Goal: Task Accomplishment & Management: Manage account settings

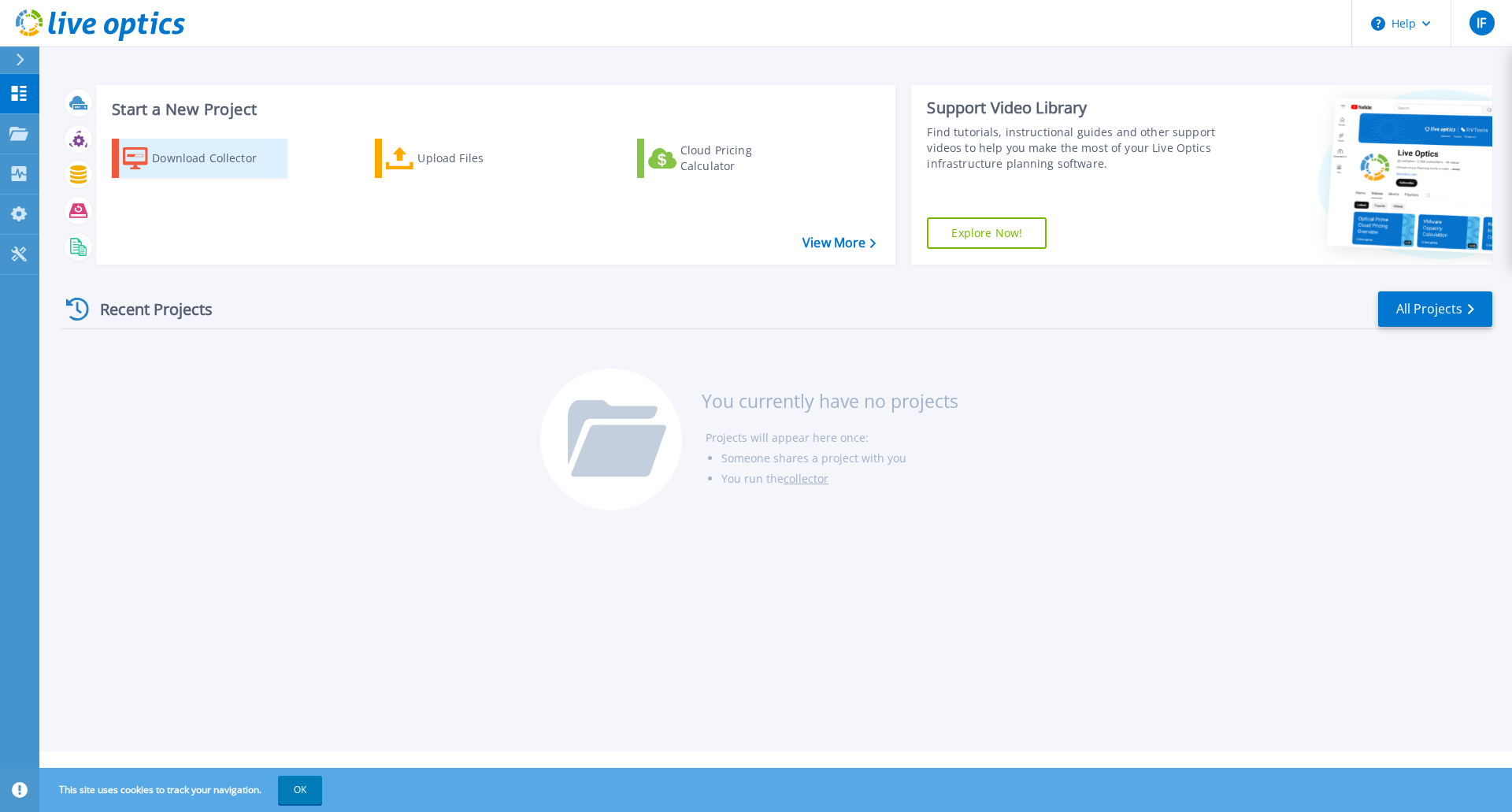
click at [188, 156] on div "Download Collector" at bounding box center [214, 157] width 126 height 31
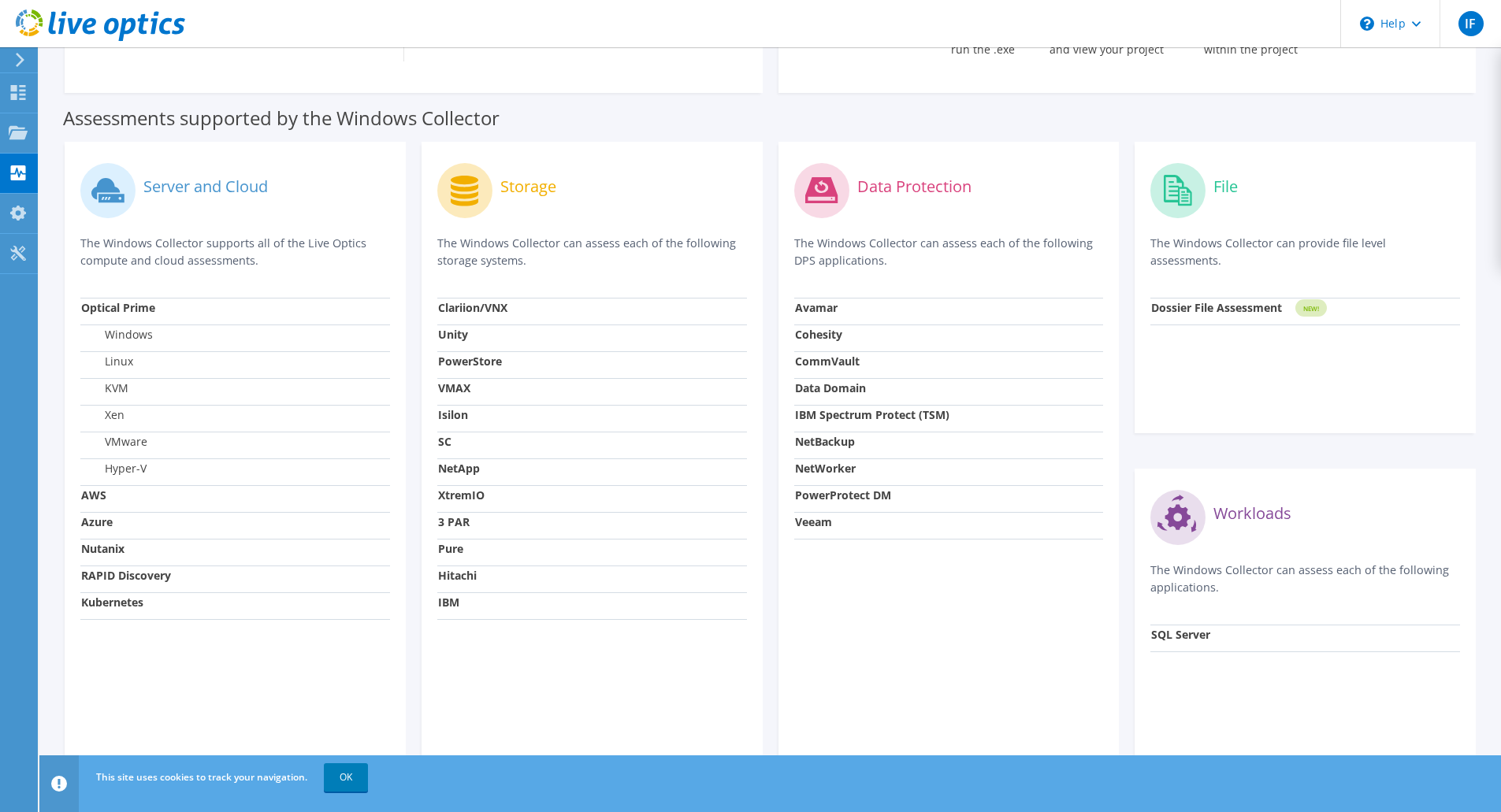
scroll to position [394, 0]
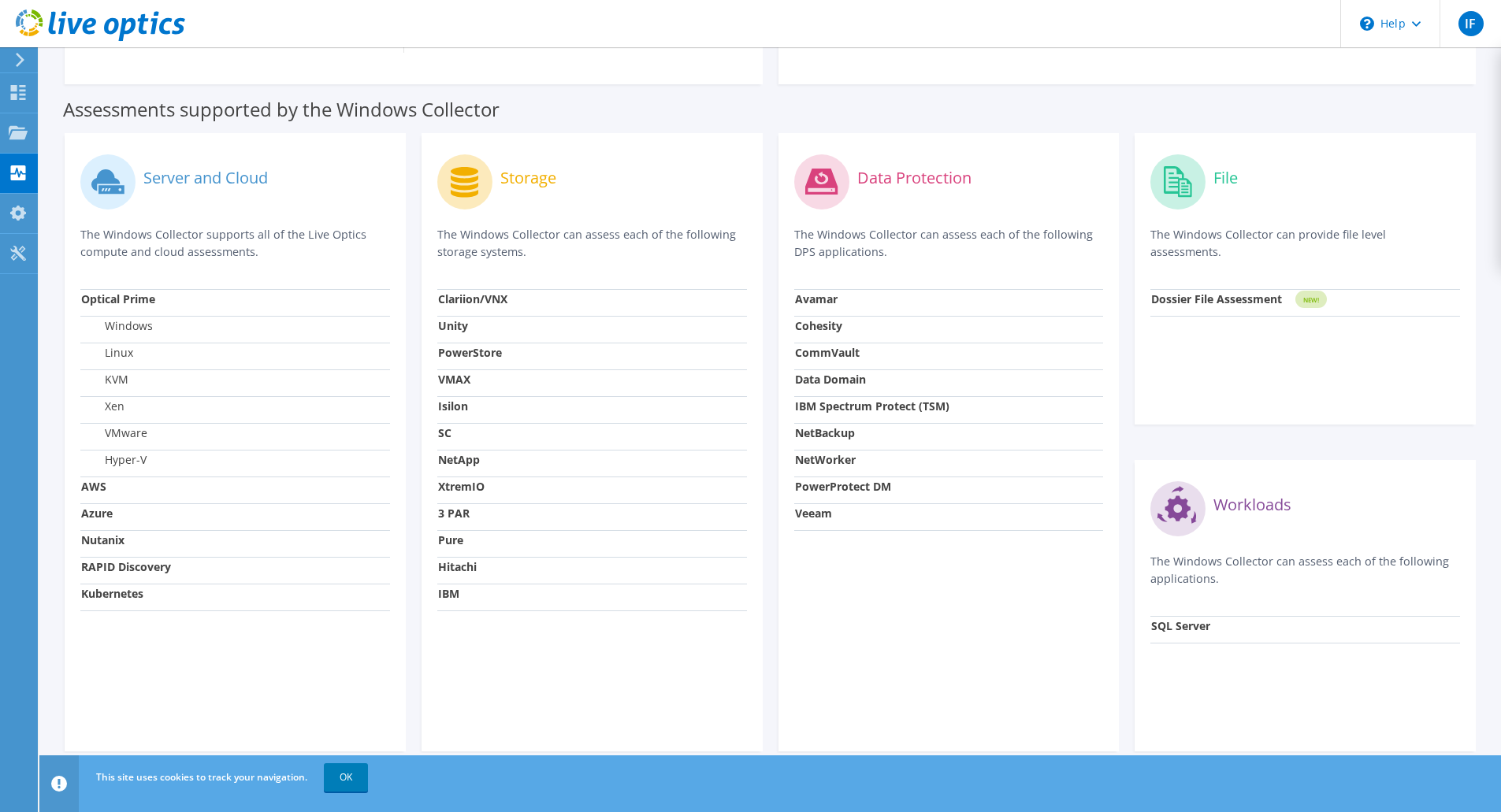
click at [125, 460] on label "Hyper-V" at bounding box center [114, 460] width 65 height 16
click at [102, 478] on td "AWS" at bounding box center [235, 490] width 310 height 27
click at [98, 485] on strong "AWS" at bounding box center [94, 487] width 26 height 15
drag, startPoint x: 97, startPoint y: 502, endPoint x: 98, endPoint y: 520, distance: 18.0
click at [97, 506] on tbody "Optical Prime Windows Linux KVM Xen VMware Hyper-V AWS Azure Nutanix RAPID Disc…" at bounding box center [235, 449] width 310 height 321
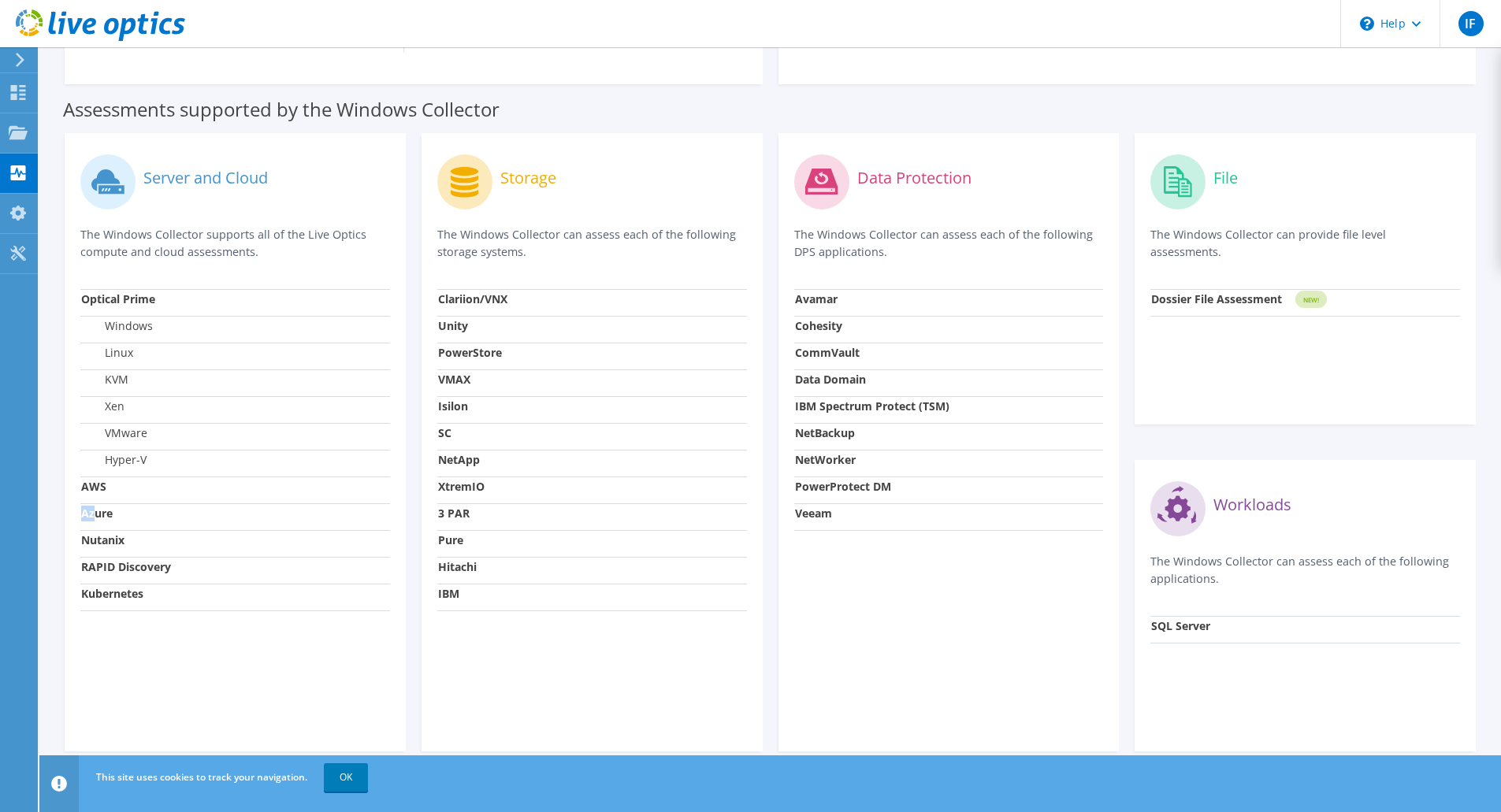
drag, startPoint x: 98, startPoint y: 520, endPoint x: 100, endPoint y: 536, distance: 16.1
click at [99, 522] on td "Azure" at bounding box center [235, 516] width 310 height 27
drag, startPoint x: 100, startPoint y: 536, endPoint x: 105, endPoint y: 570, distance: 34.4
click at [100, 542] on strong "Nutanix" at bounding box center [103, 540] width 44 height 15
click at [108, 577] on td "RAPID Discovery" at bounding box center [235, 570] width 310 height 27
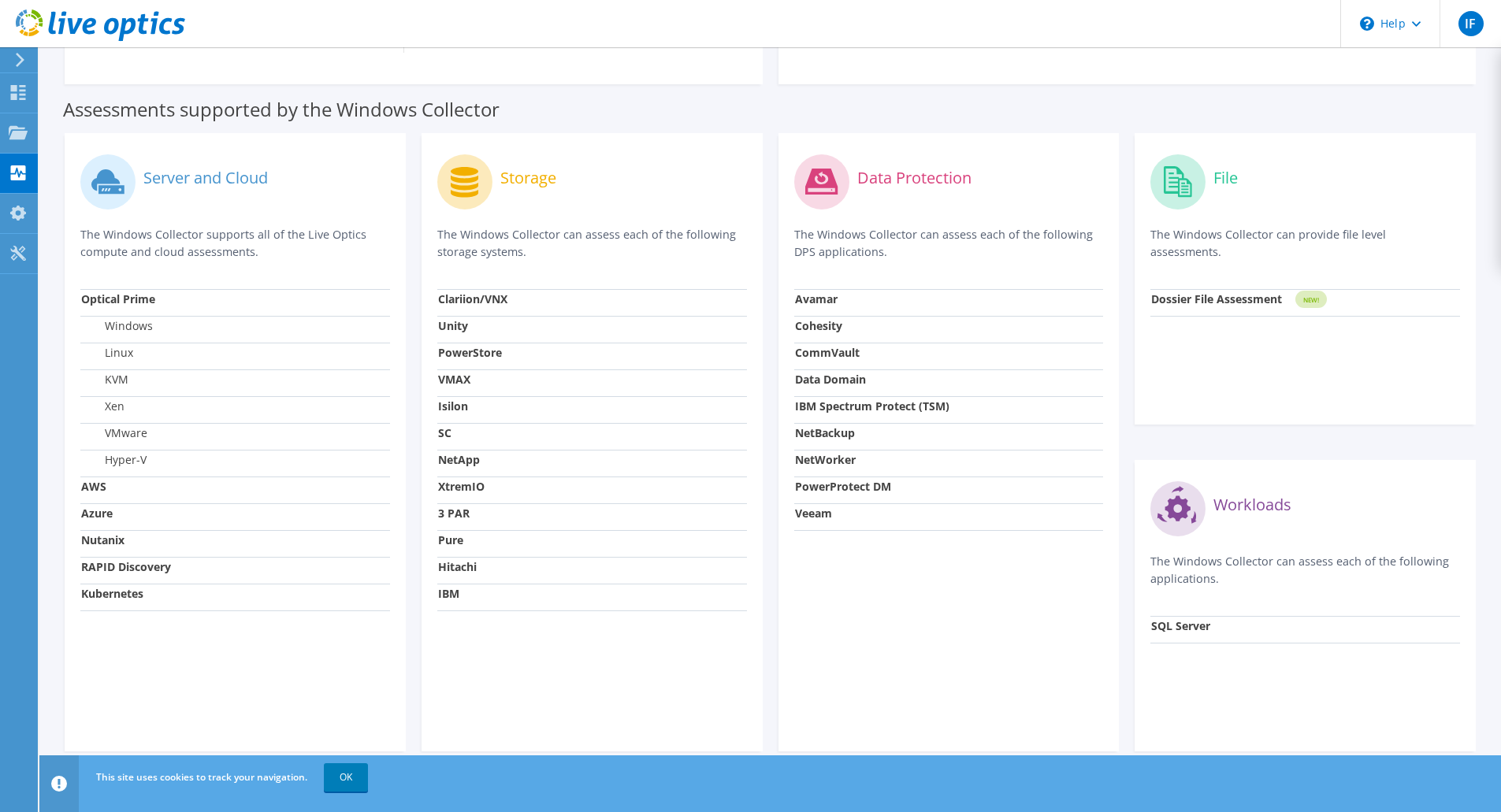
click at [112, 595] on strong "Kubernetes" at bounding box center [113, 594] width 63 height 15
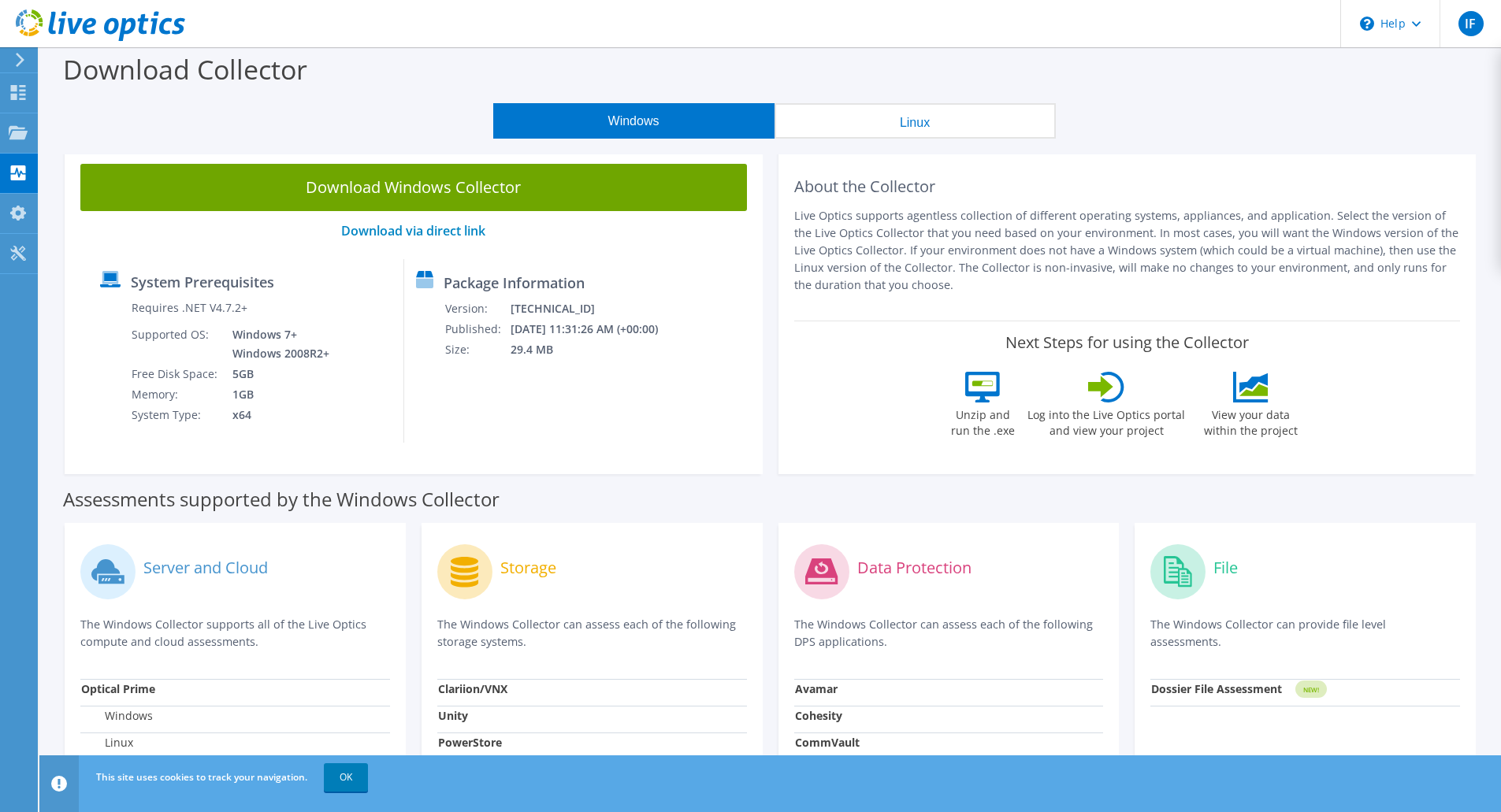
scroll to position [0, 0]
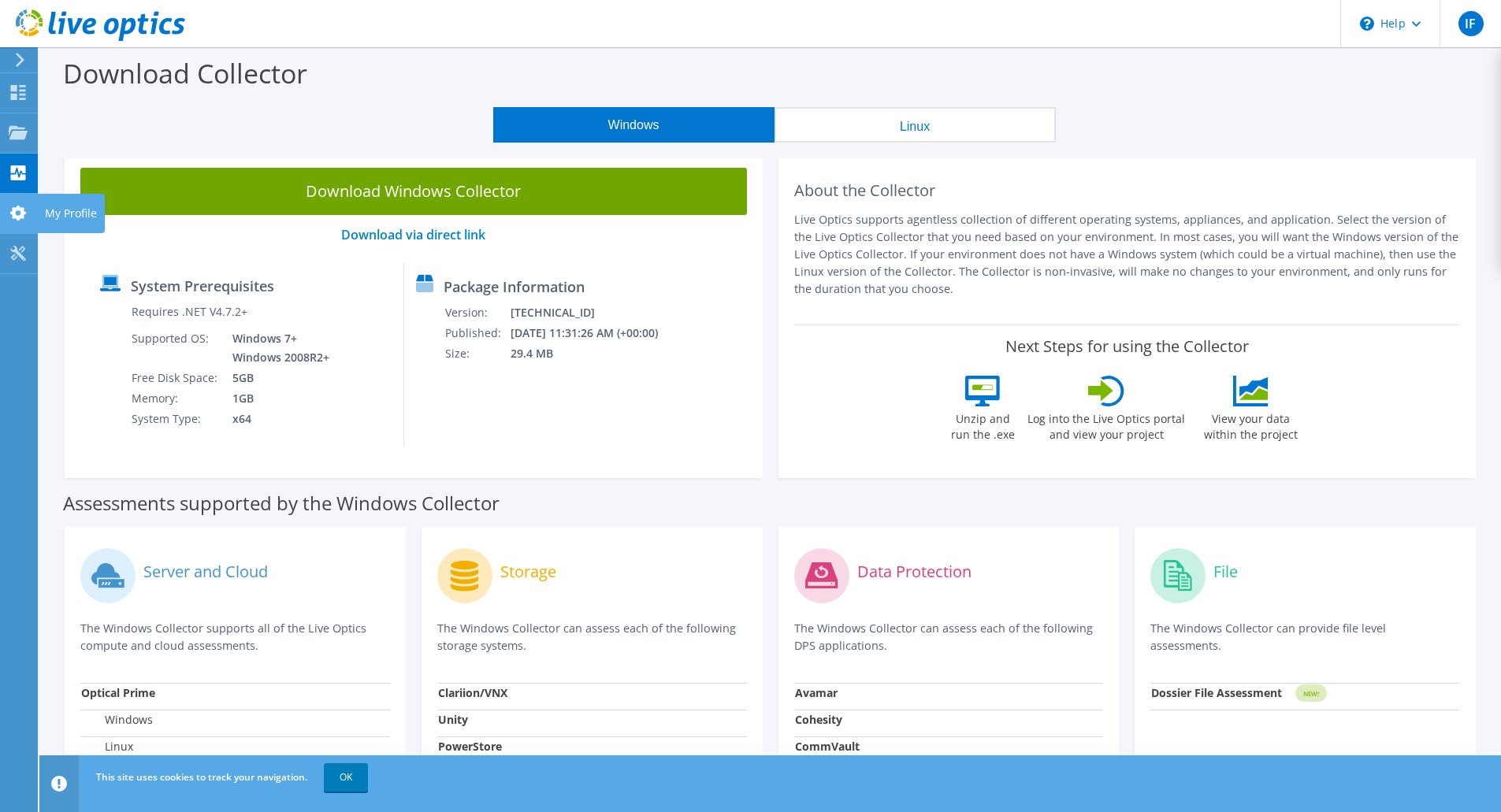
click at [14, 217] on use at bounding box center [18, 213] width 16 height 15
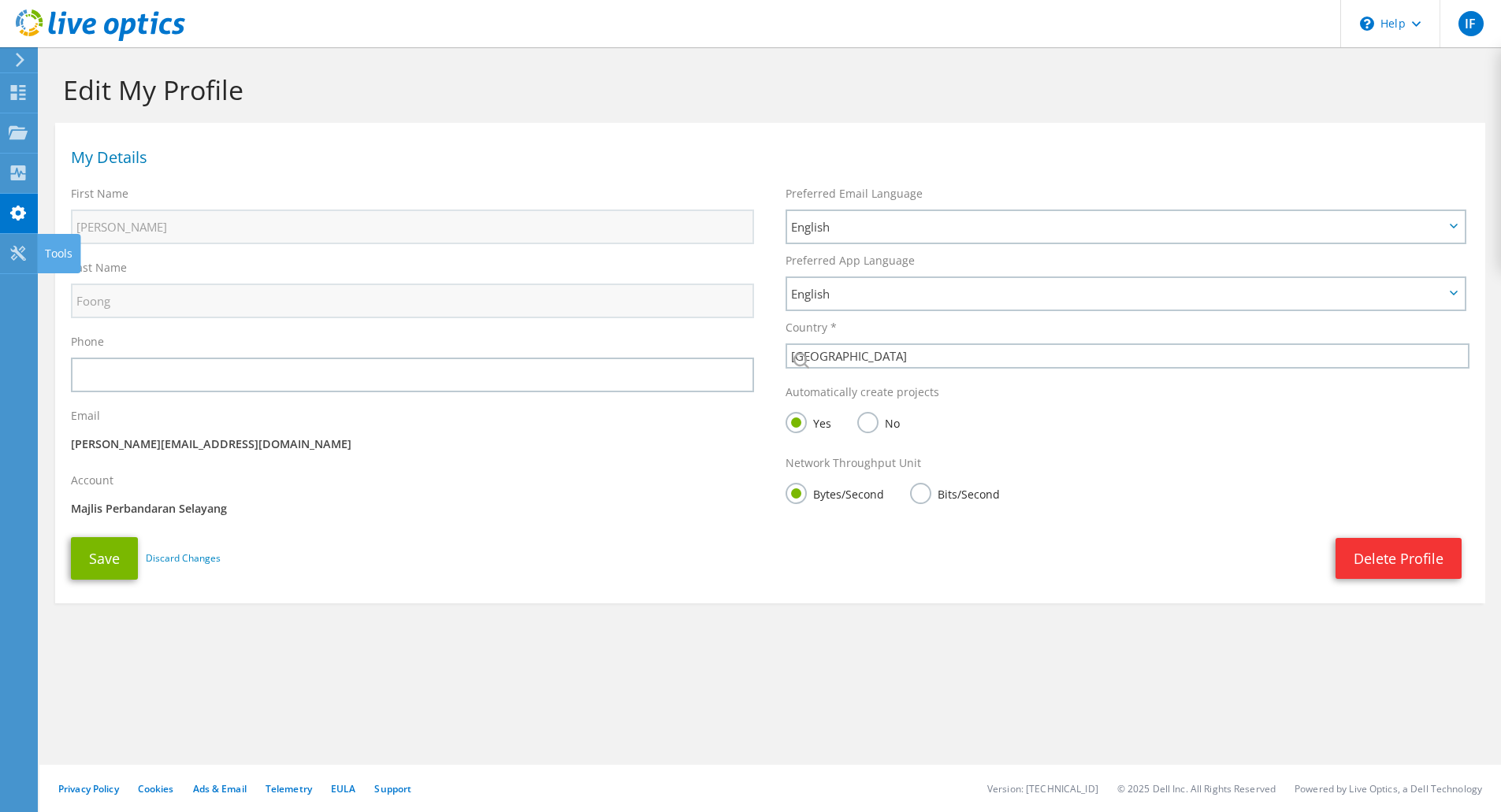
select select "152"
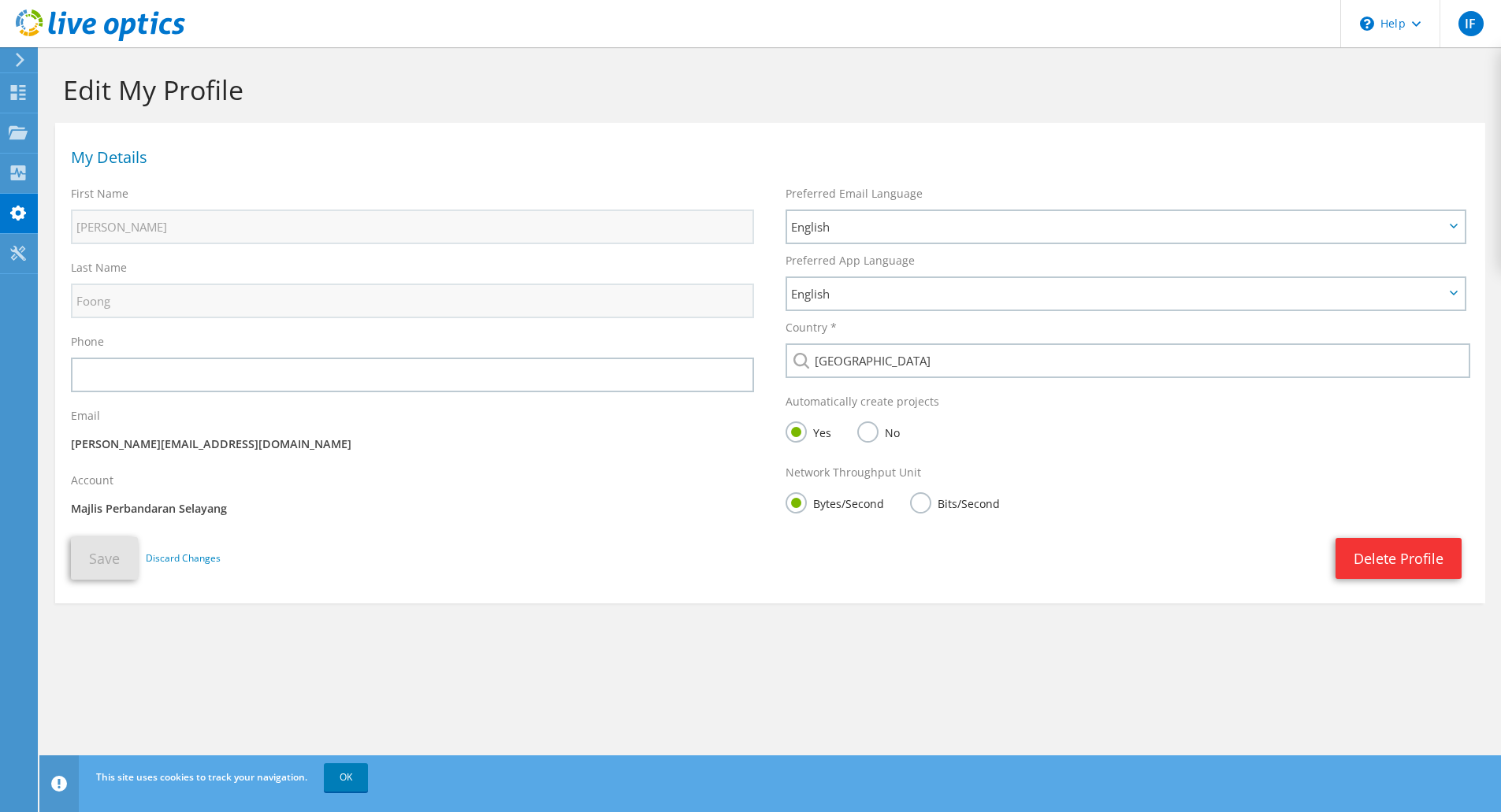
drag, startPoint x: 99, startPoint y: 507, endPoint x: 391, endPoint y: 516, distance: 292.1
click at [353, 507] on p "Majlis Perbandaran Selayang" at bounding box center [412, 509] width 683 height 17
click at [518, 595] on section "My Details First Name Ivan Last Name Foong Phone" at bounding box center [769, 363] width 1430 height 480
click at [15, 62] on icon at bounding box center [20, 60] width 11 height 14
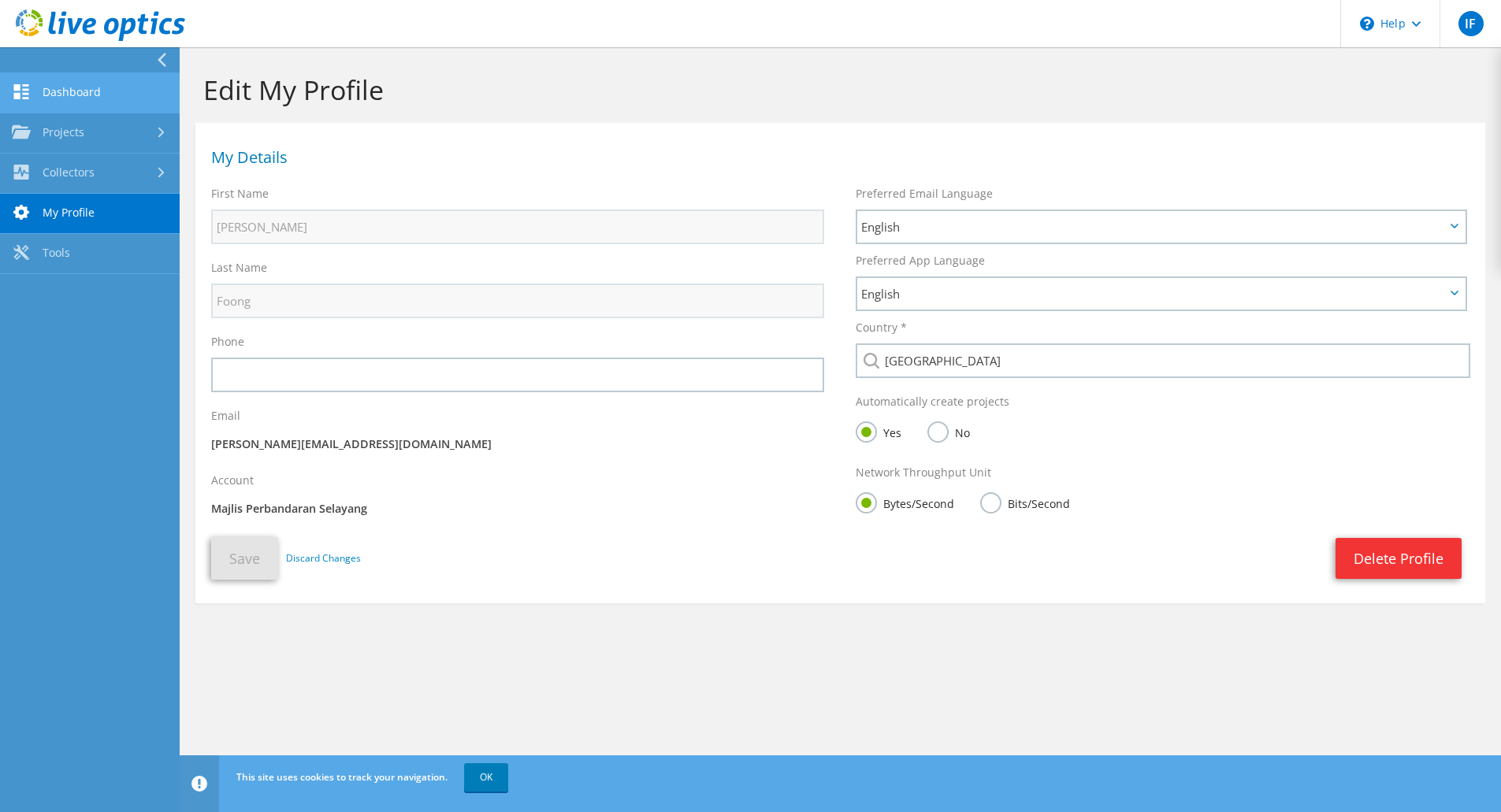
click at [63, 86] on link "Dashboard" at bounding box center [90, 93] width 180 height 40
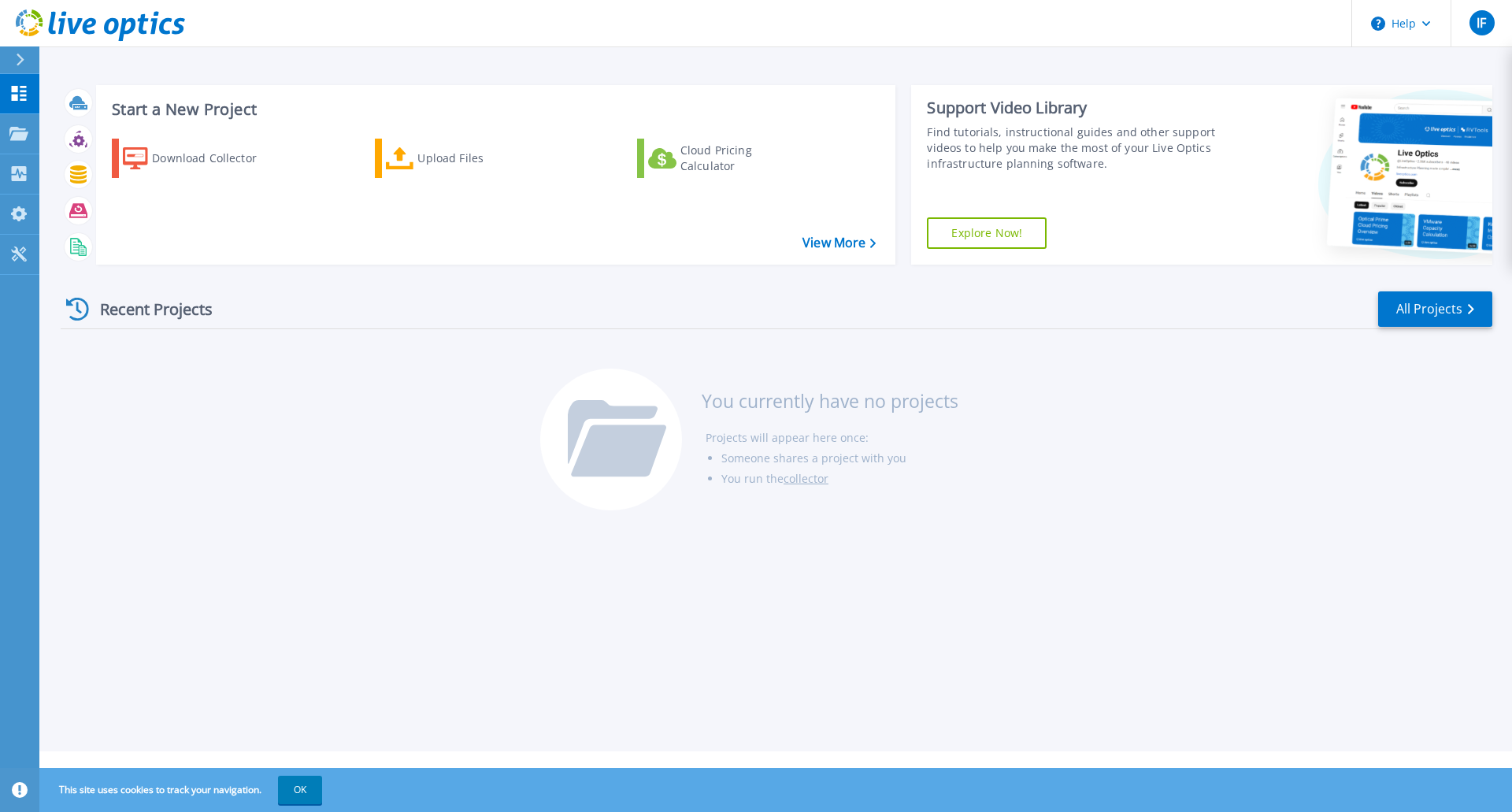
click at [173, 468] on div "Recent Projects All Projects You currently have no projects Projects will appea…" at bounding box center [777, 402] width 1432 height 249
click at [459, 169] on div "Upload Files" at bounding box center [480, 157] width 126 height 31
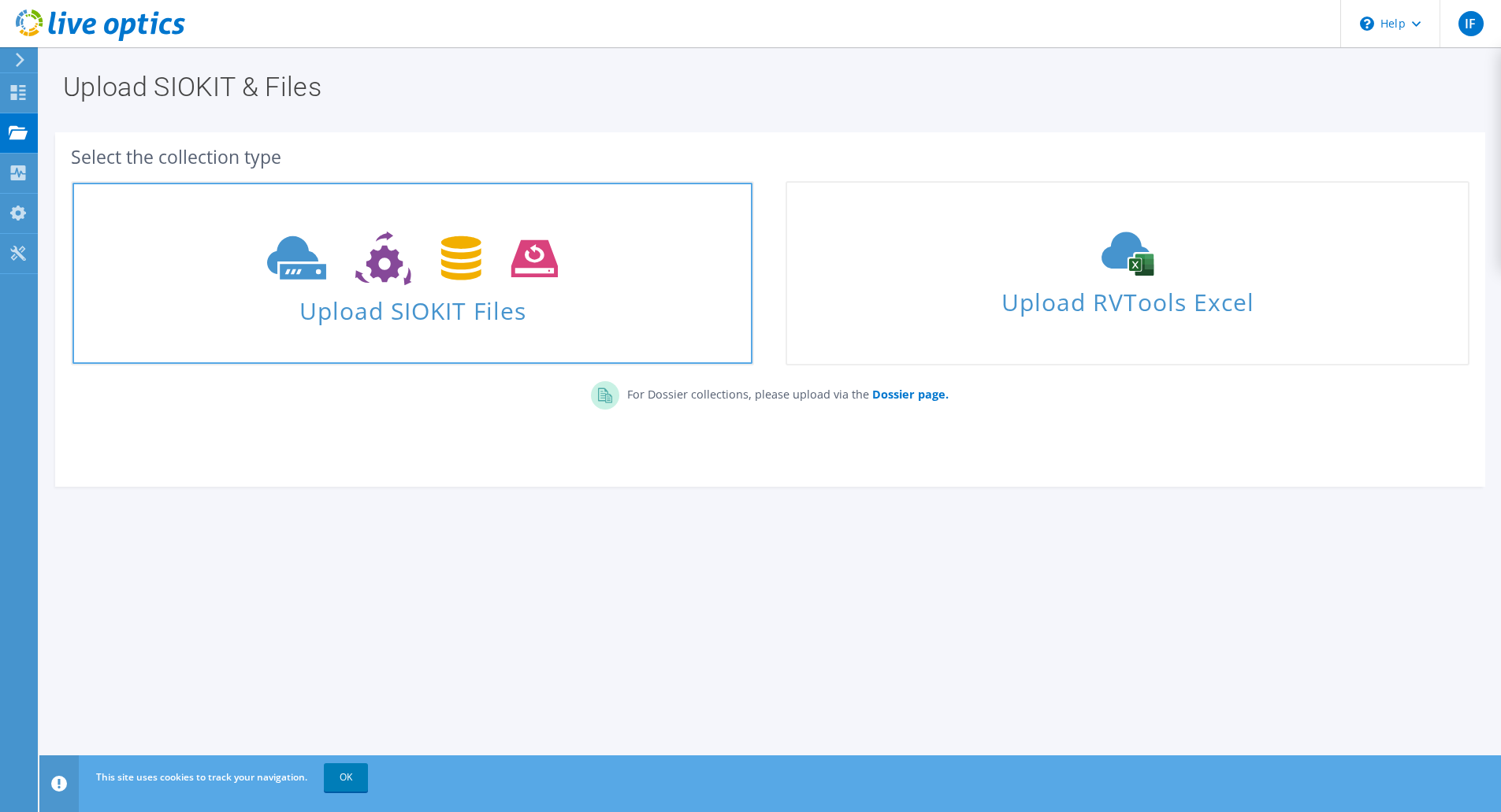
click at [368, 283] on icon at bounding box center [412, 258] width 291 height 54
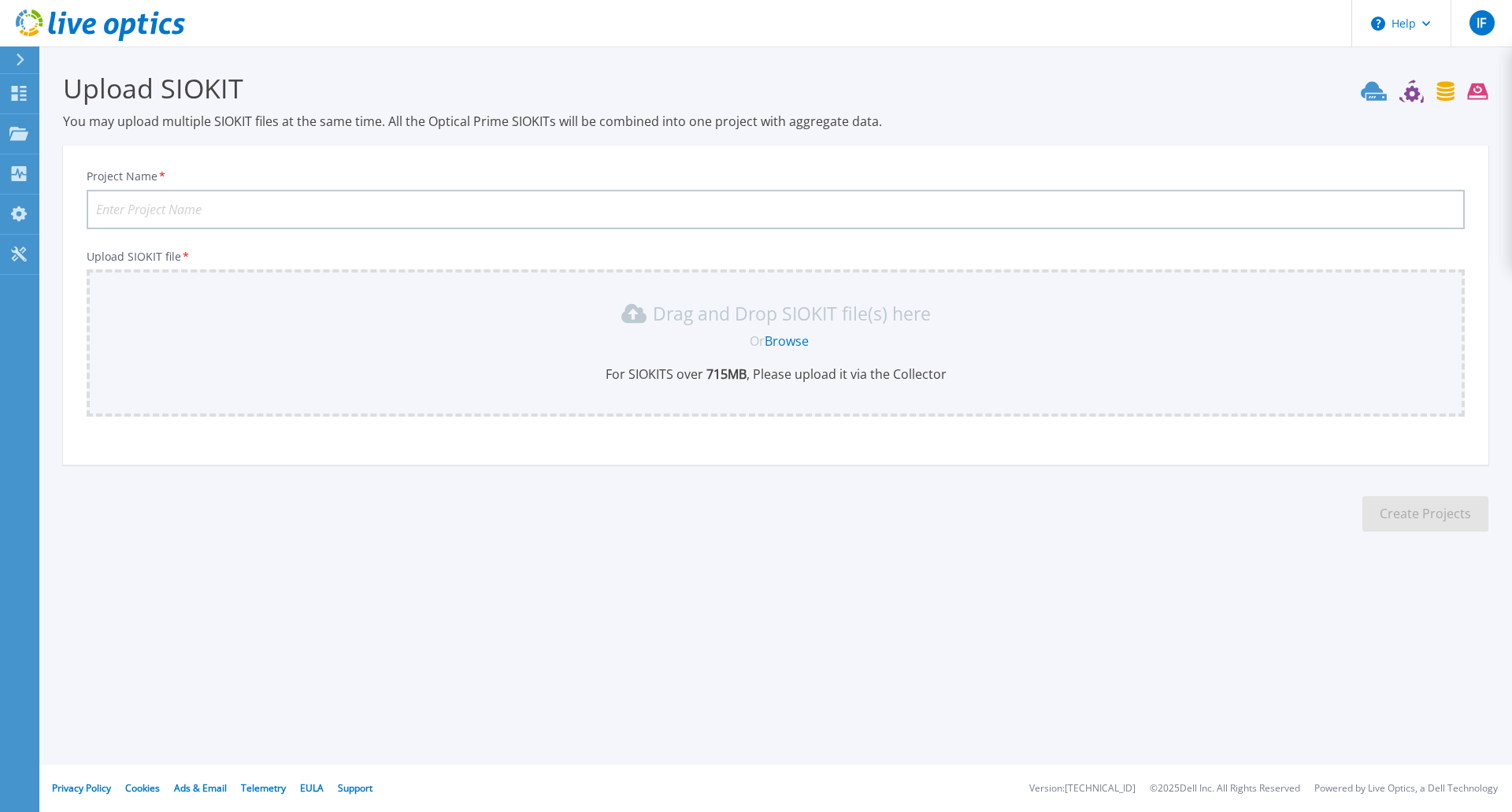
click at [17, 57] on icon at bounding box center [20, 60] width 9 height 12
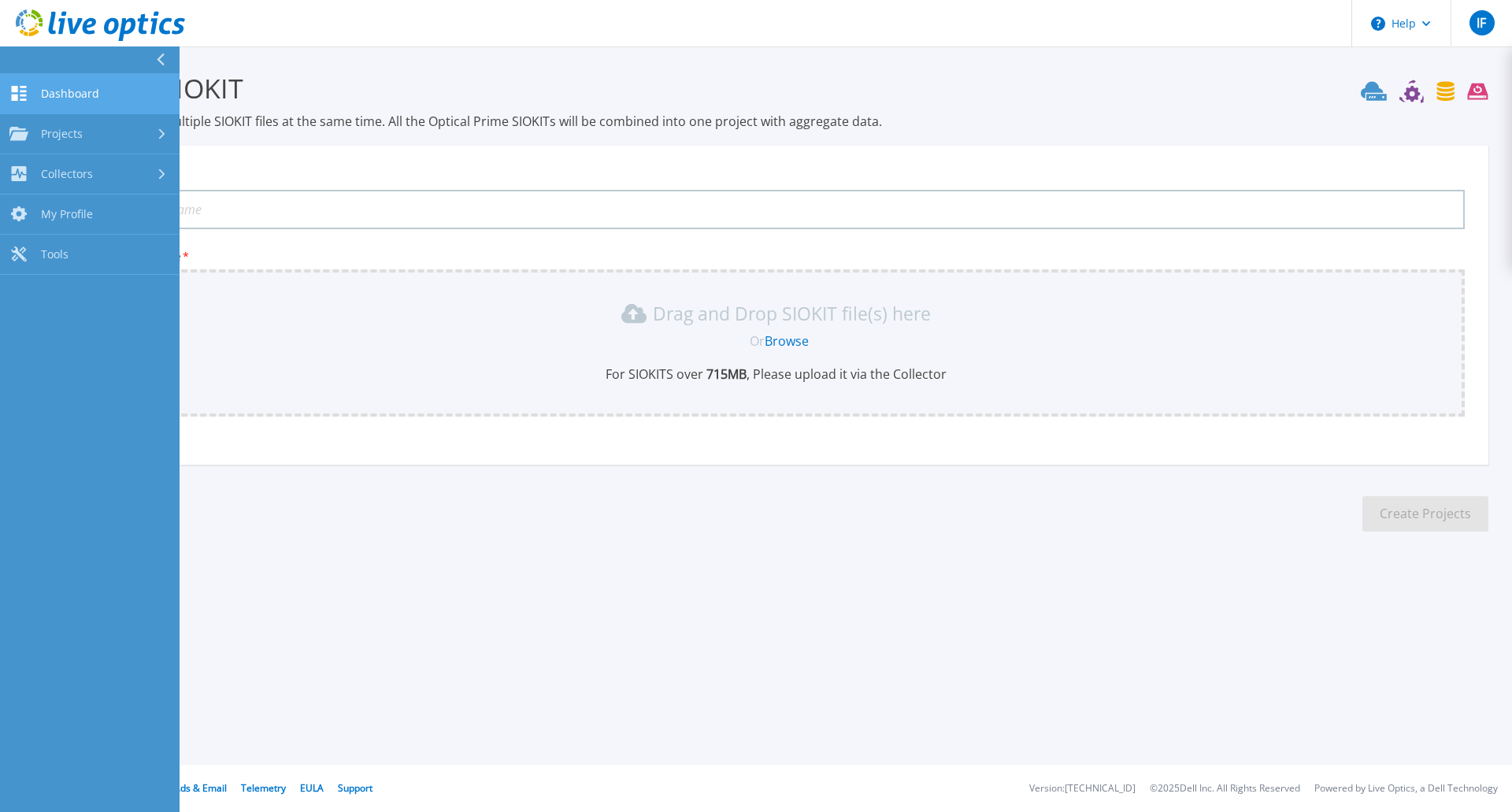
click at [46, 92] on span "Dashboard" at bounding box center [70, 93] width 59 height 14
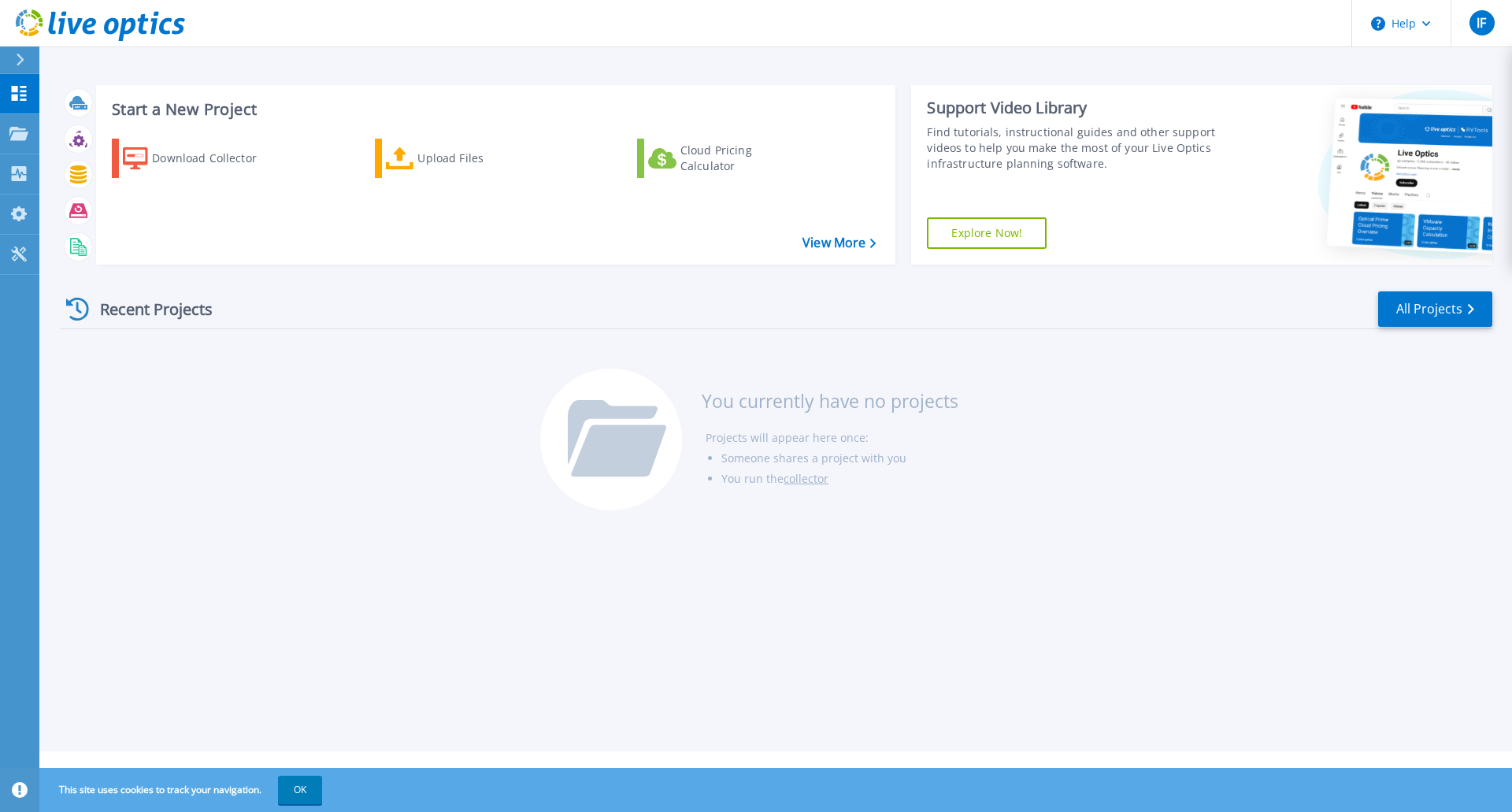
click at [120, 322] on div "Recent Projects" at bounding box center [147, 309] width 173 height 39
click at [74, 316] on icon at bounding box center [78, 309] width 23 height 23
click at [21, 59] on icon at bounding box center [20, 60] width 8 height 12
click at [79, 4] on link at bounding box center [92, 24] width 185 height 47
click at [14, 217] on icon at bounding box center [19, 214] width 19 height 15
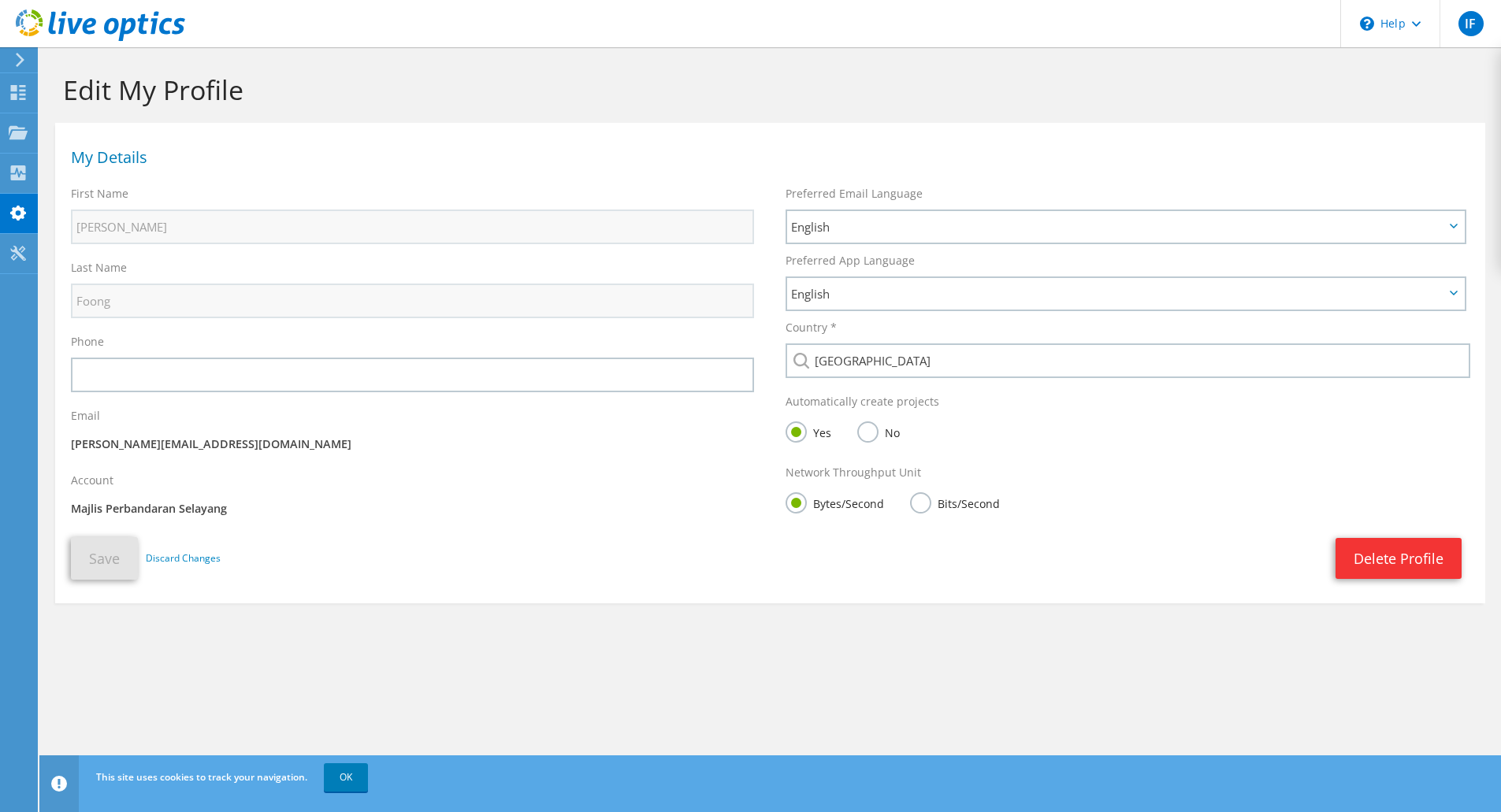
drag, startPoint x: 121, startPoint y: 504, endPoint x: 148, endPoint y: 496, distance: 28.2
click at [148, 496] on div "Account Majlis Perbandaran Selayang" at bounding box center [412, 497] width 714 height 64
click at [282, 499] on div "Account Majlis Perbandaran Selayang" at bounding box center [412, 497] width 714 height 64
click at [213, 508] on p "Majlis Perbandaran Selayang" at bounding box center [412, 509] width 683 height 17
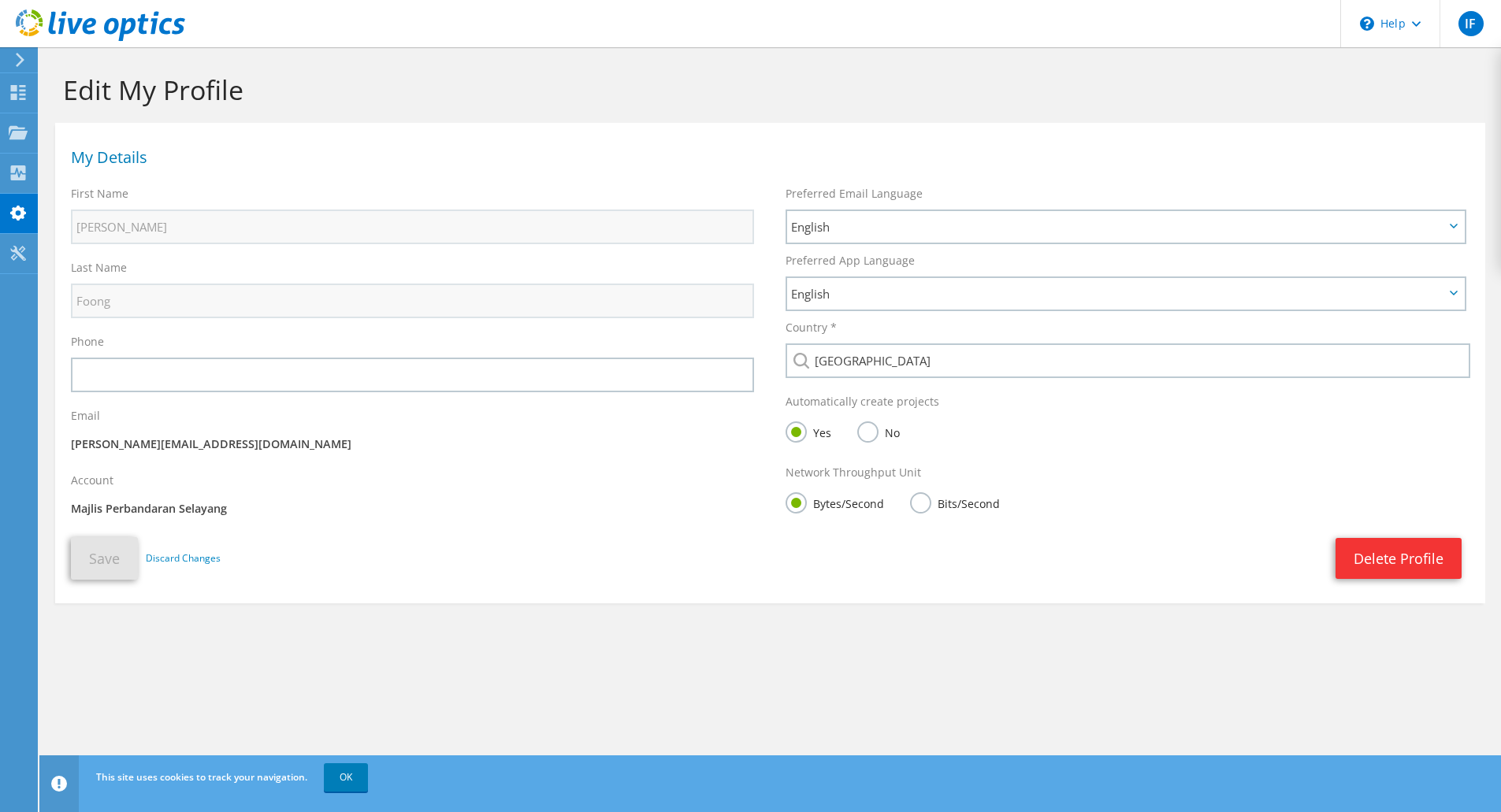
click at [213, 508] on p "Majlis Perbandaran Selayang" at bounding box center [412, 509] width 683 height 17
click at [210, 508] on p "Majlis Perbandaran Selayang" at bounding box center [412, 509] width 683 height 17
click at [1411, 558] on link "Delete Profile" at bounding box center [1398, 558] width 126 height 41
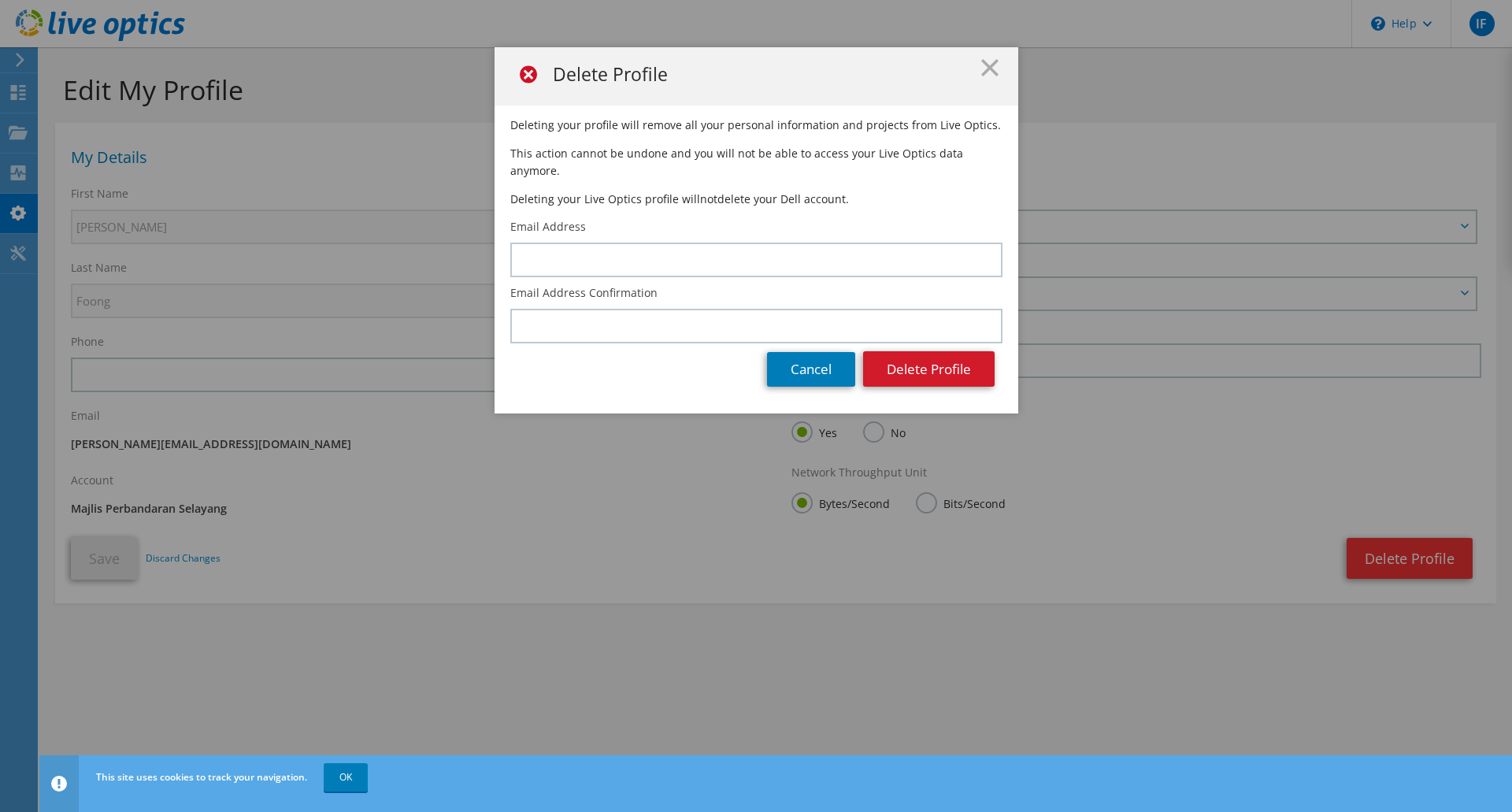
click at [927, 353] on button "Delete Profile" at bounding box center [928, 369] width 132 height 35
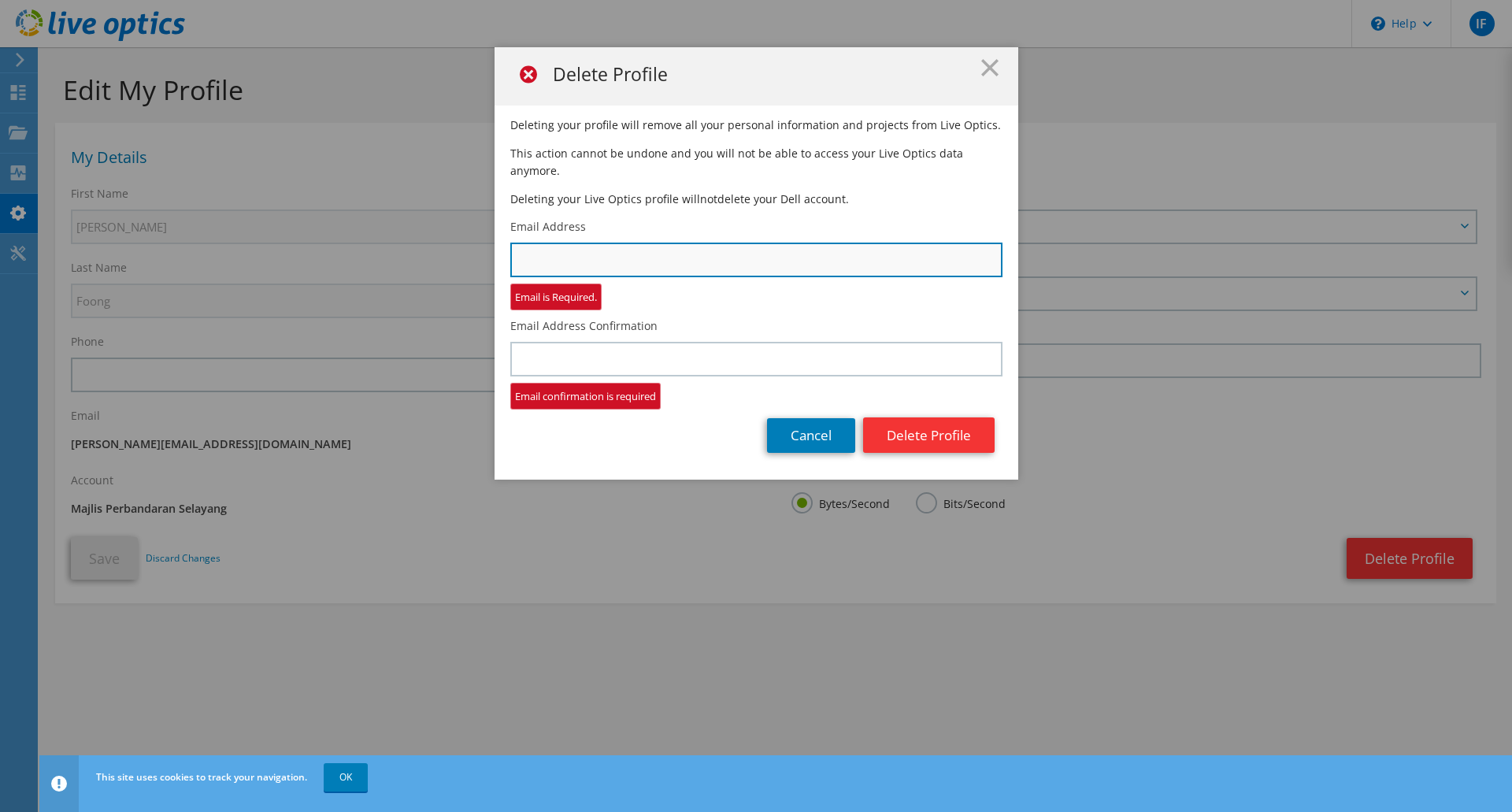
click at [532, 243] on input "text" at bounding box center [757, 260] width 493 height 35
type input "ivan@cloudify.asia"
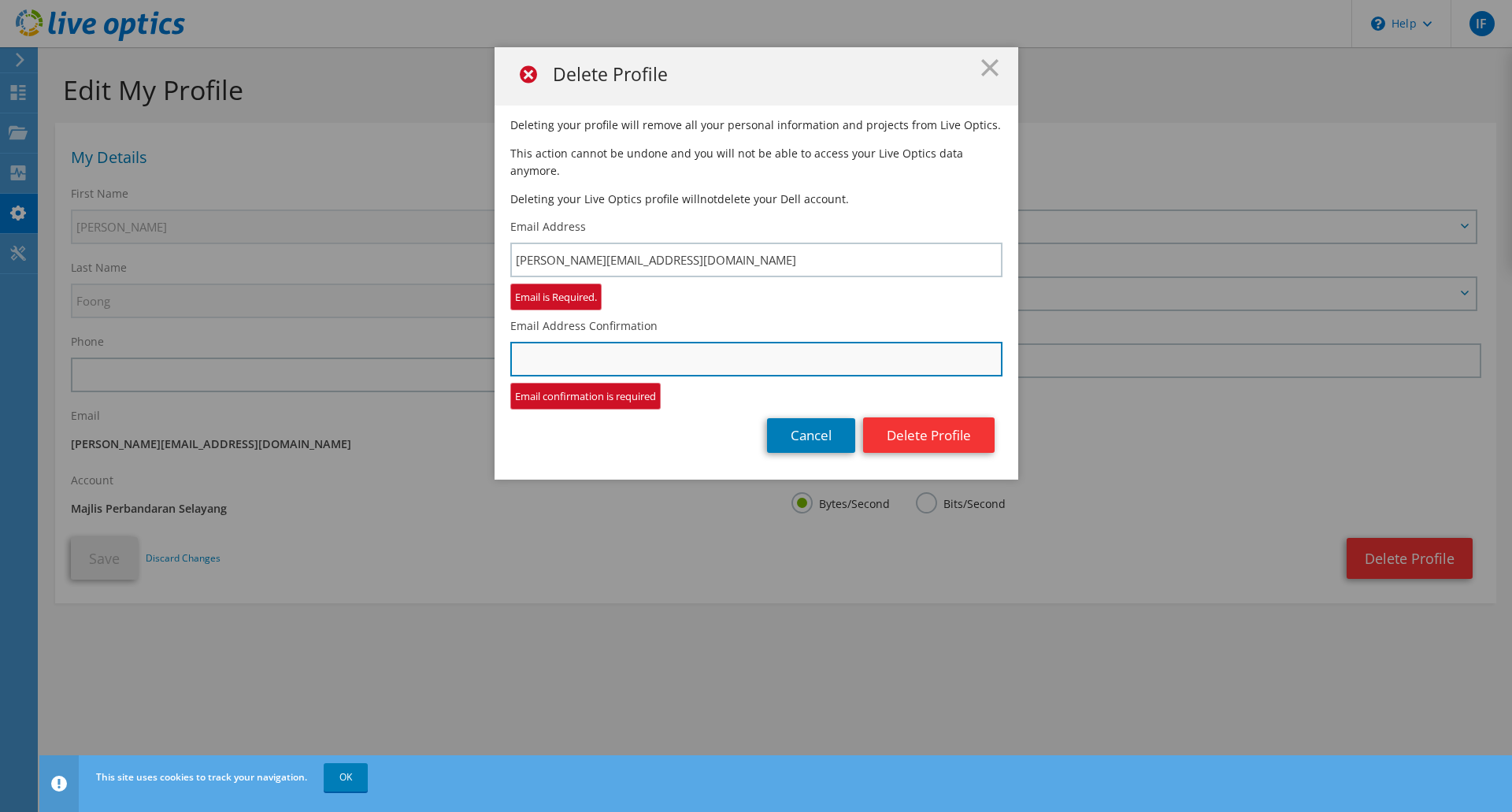
click at [597, 342] on input "text" at bounding box center [757, 359] width 493 height 35
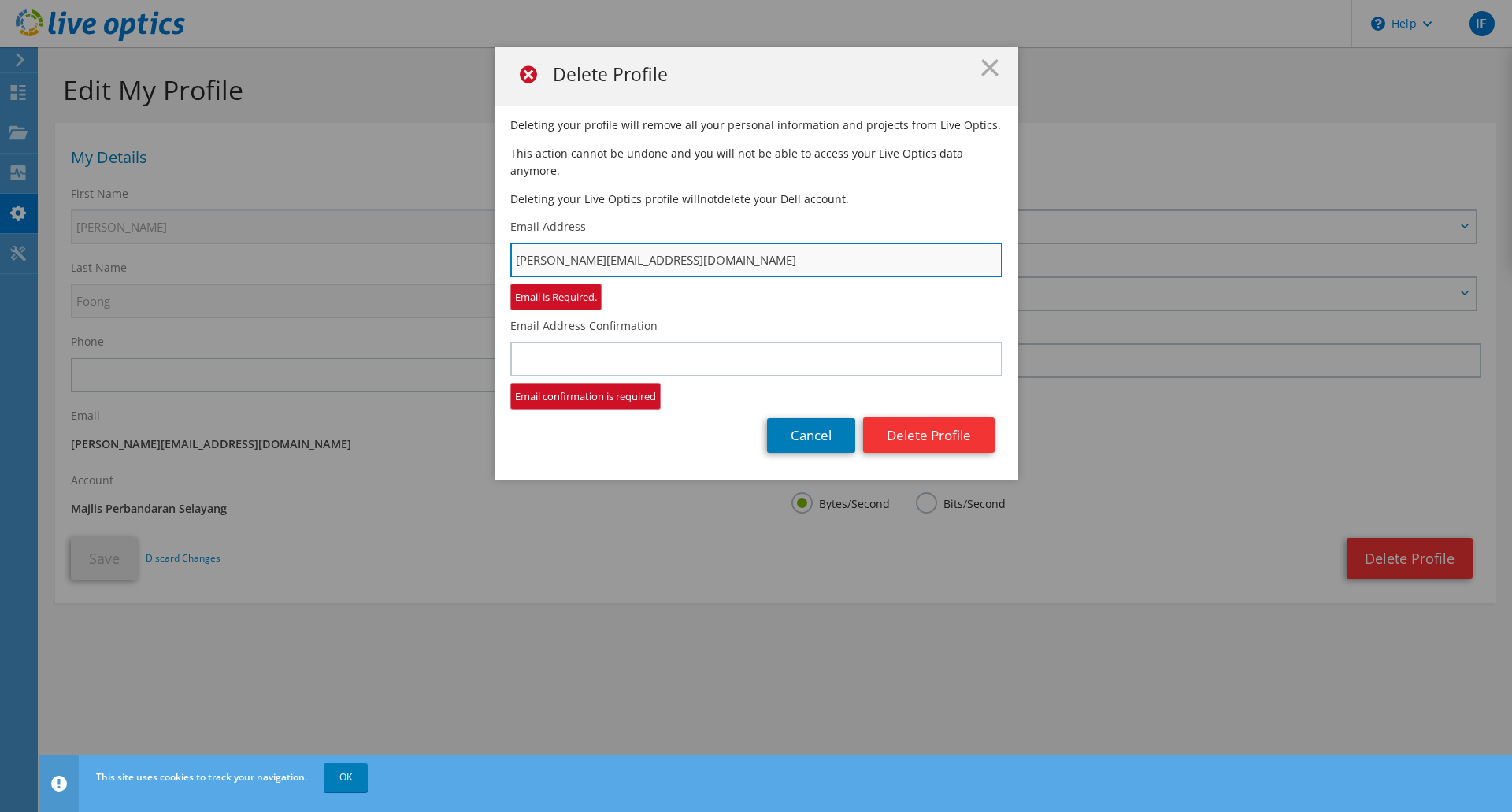
click at [586, 245] on input "ivan@cloudify.asia" at bounding box center [757, 260] width 493 height 35
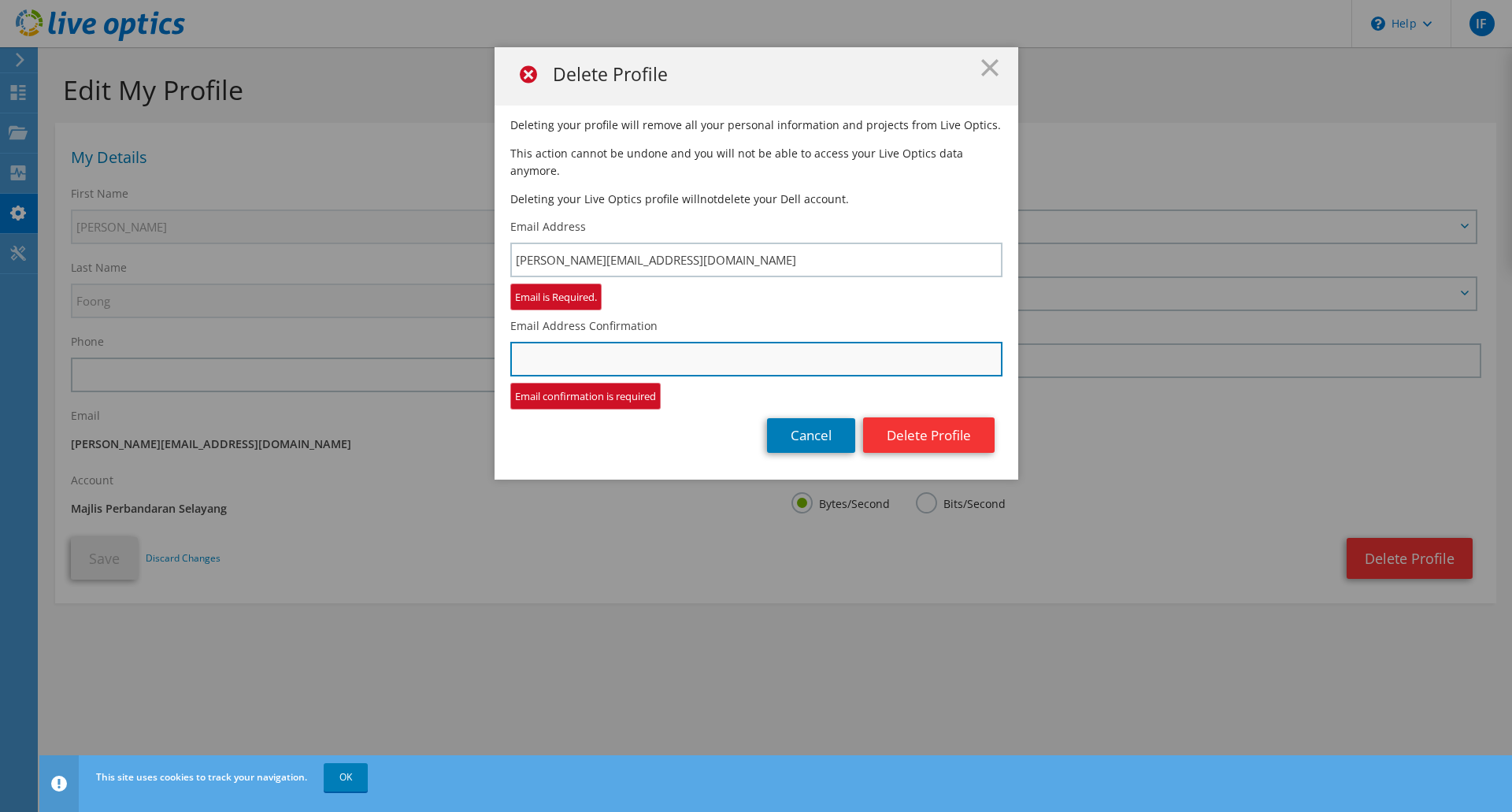
click at [607, 348] on input "text" at bounding box center [757, 359] width 493 height 35
paste input "ivan@cloudify.asia"
type input "ivan@cloudify.asia"
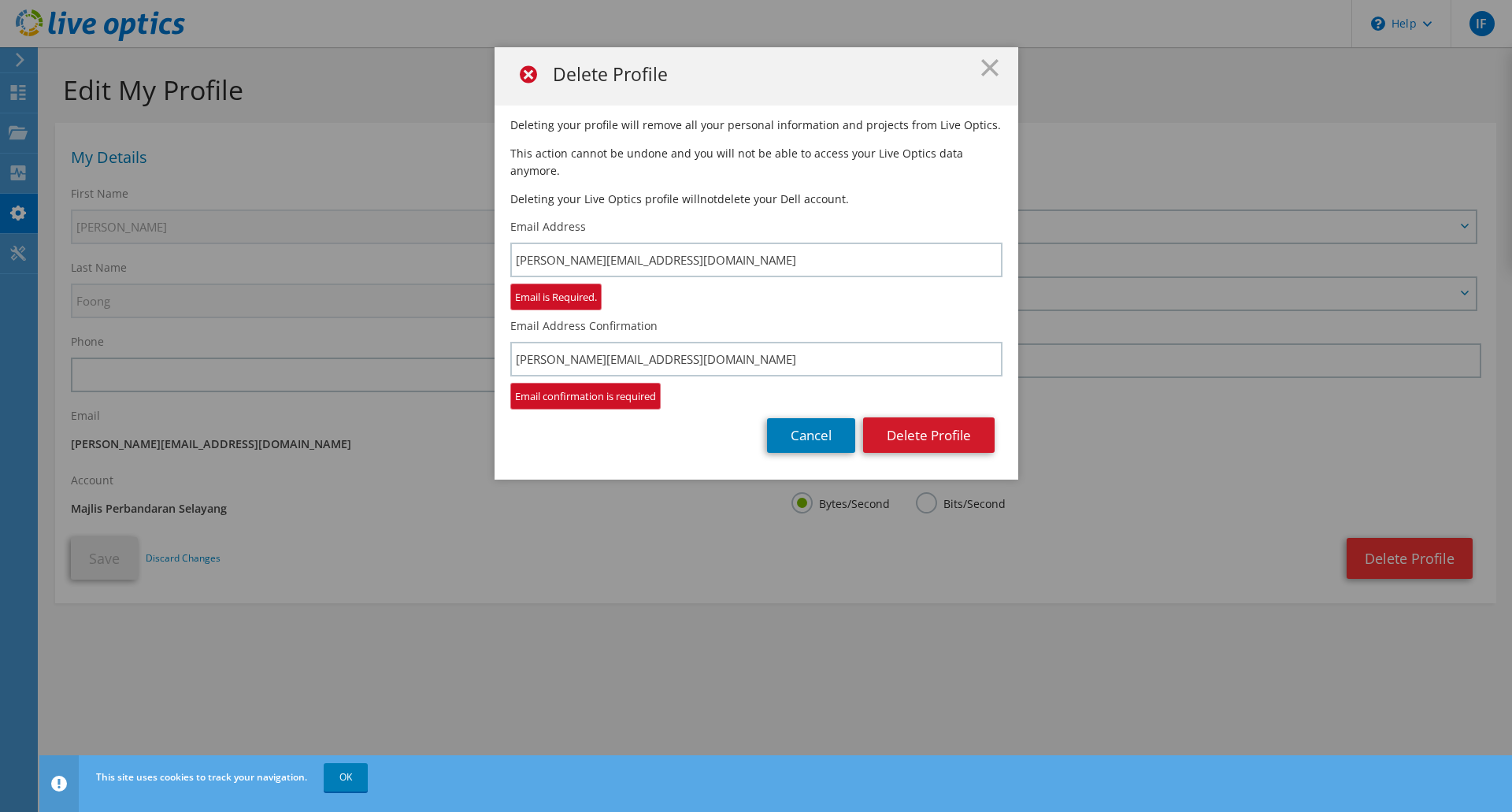
click at [926, 419] on button "Delete Profile" at bounding box center [928, 435] width 132 height 35
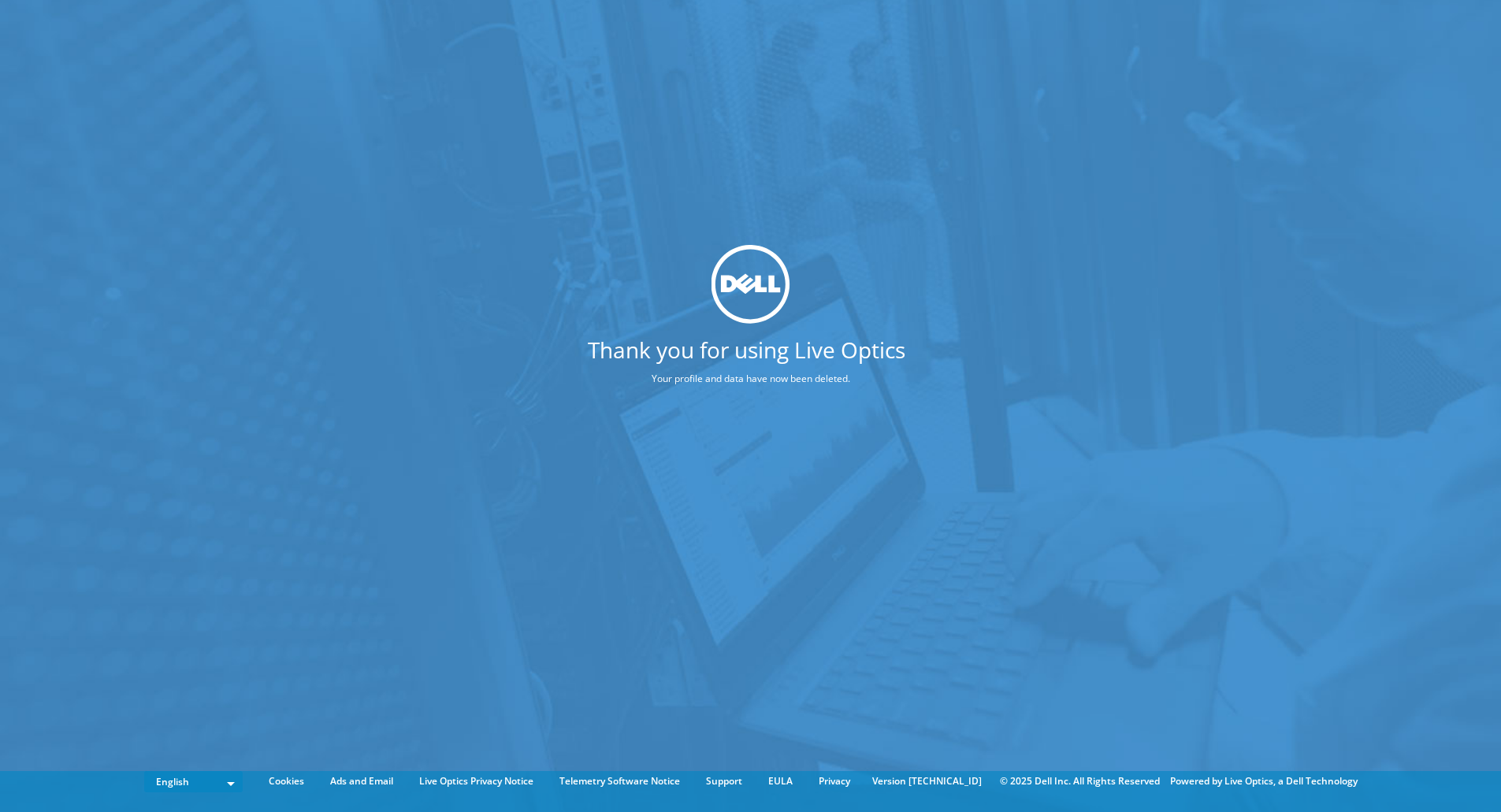
click at [783, 383] on p "Your profile and data have now been deleted." at bounding box center [750, 379] width 325 height 17
click at [748, 391] on div "Thank you for using Live Optics Your profile and data have now been deleted." at bounding box center [750, 321] width 325 height 152
drag, startPoint x: 732, startPoint y: 386, endPoint x: 712, endPoint y: 380, distance: 20.9
click at [717, 382] on p "Your profile and data have now been deleted." at bounding box center [750, 379] width 325 height 17
click at [679, 371] on p "Your profile and data have now been deleted." at bounding box center [750, 379] width 325 height 17
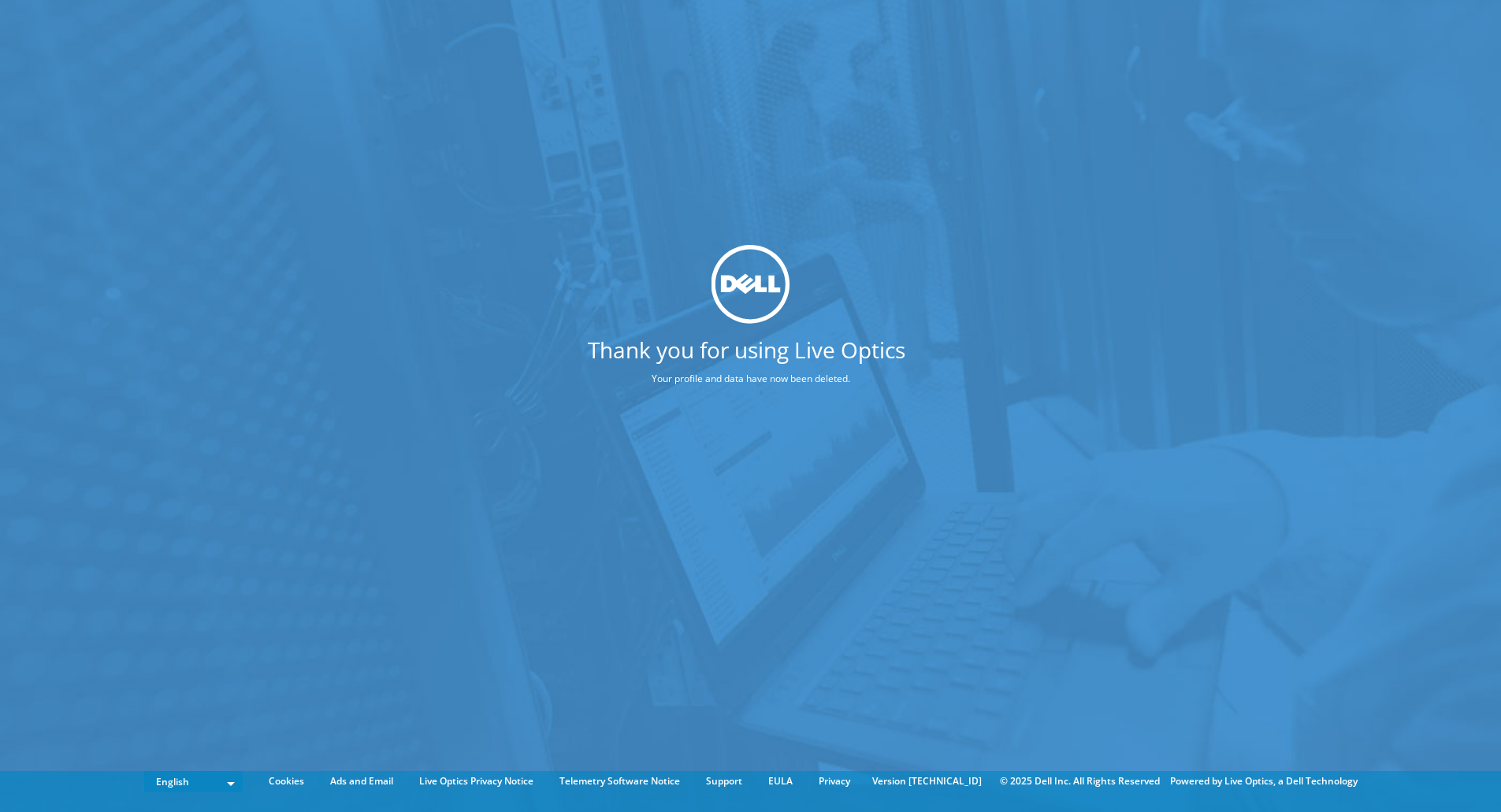
click at [672, 393] on div "Thank you for using Live Optics Your profile and data have now been deleted." at bounding box center [750, 321] width 325 height 152
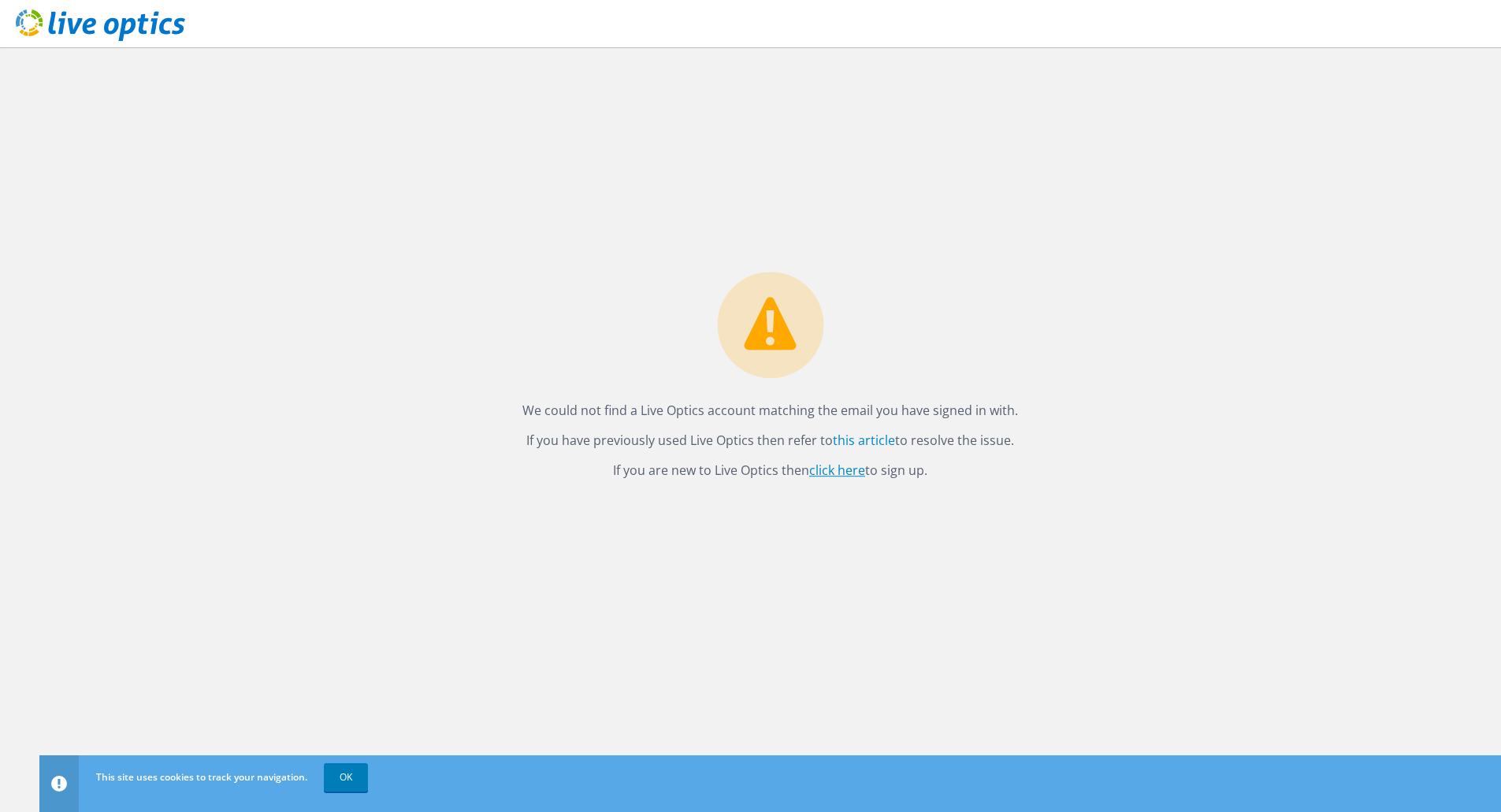
click at [837, 471] on link "click here" at bounding box center [837, 470] width 56 height 17
click at [74, 19] on icon at bounding box center [100, 26] width 170 height 32
click at [733, 558] on div "We could not find a Live Optics account matching the email you have signed in w…" at bounding box center [770, 429] width 1461 height 765
click at [734, 557] on div "We could not find a Live Optics account matching the email you have signed in w…" at bounding box center [770, 429] width 1461 height 765
